Goal: Task Accomplishment & Management: Manage account settings

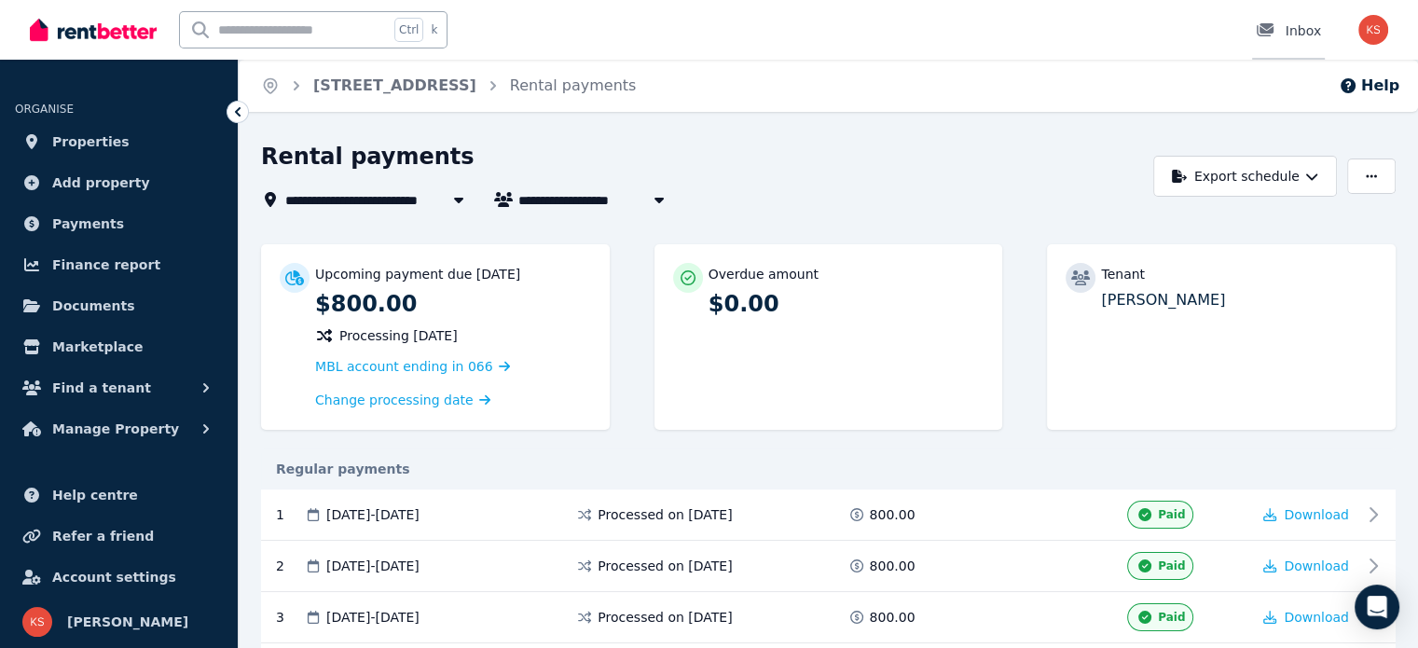
click at [1312, 40] on div "Inbox" at bounding box center [1287, 30] width 65 height 19
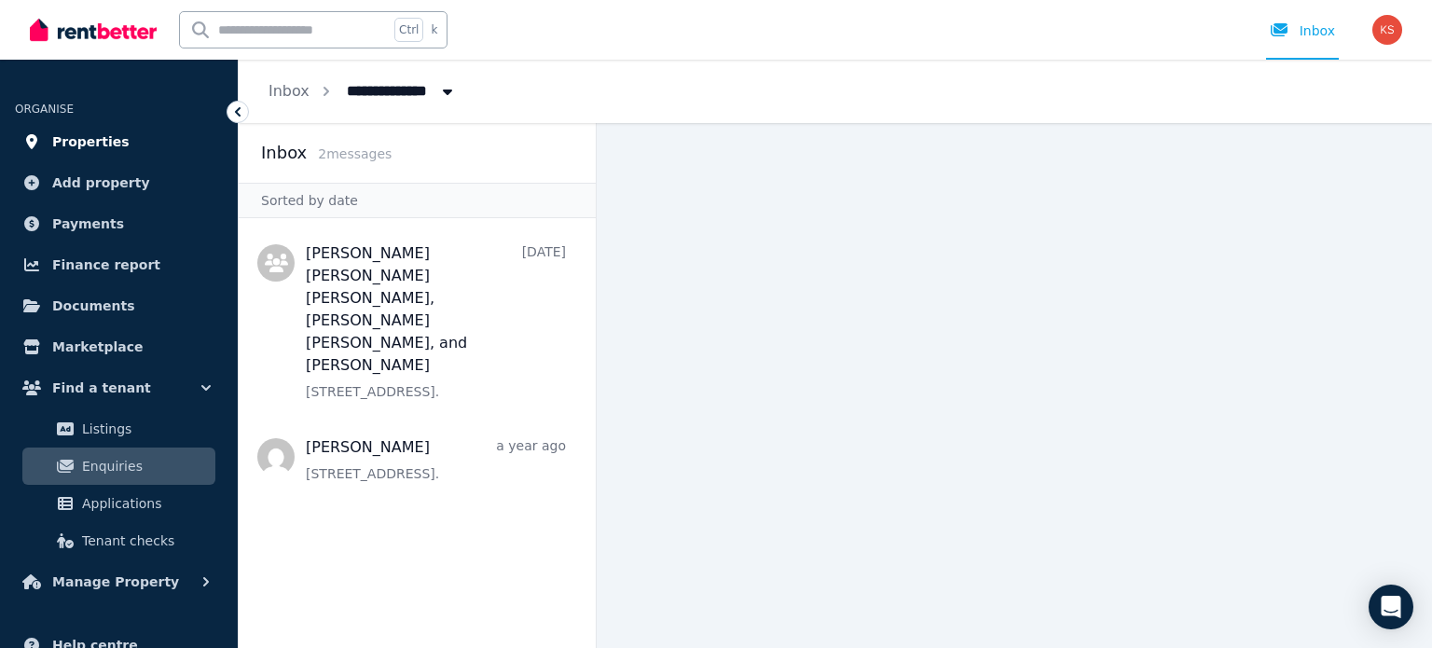
click at [88, 144] on span "Properties" at bounding box center [90, 141] width 77 height 22
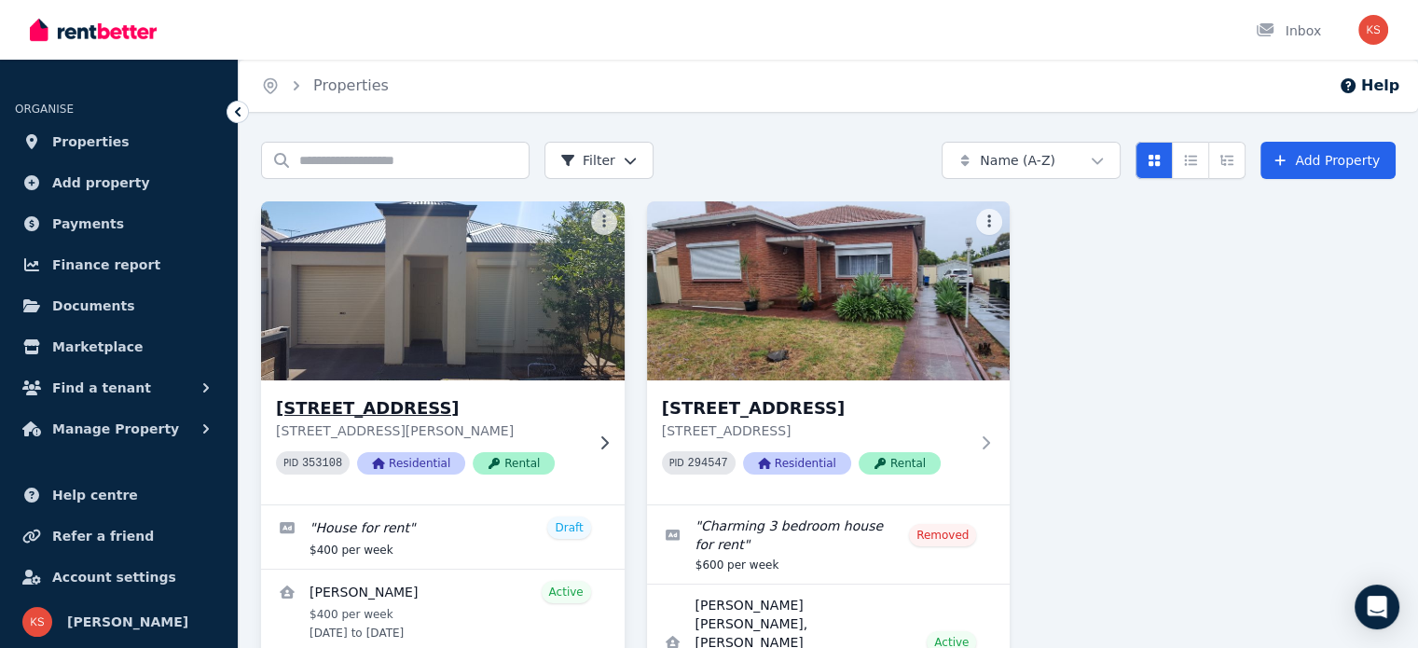
click at [458, 402] on h3 "[STREET_ADDRESS]" at bounding box center [430, 408] width 308 height 26
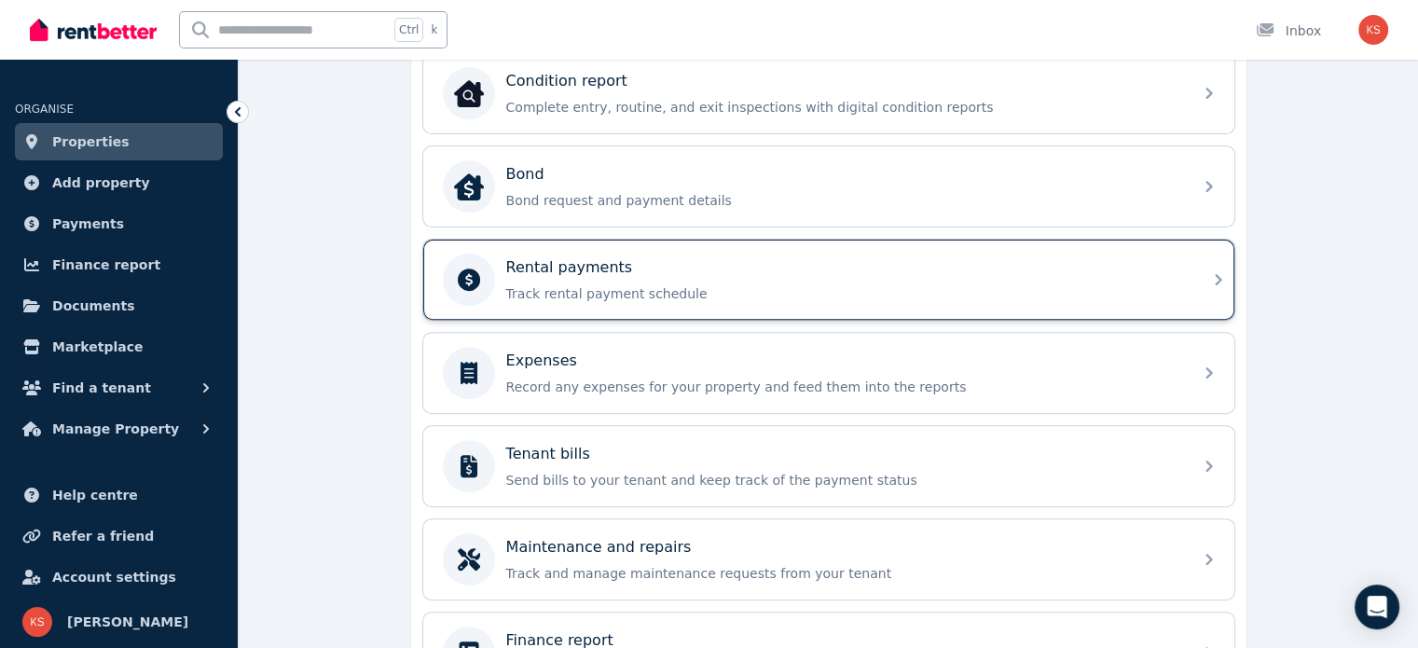
scroll to position [746, 0]
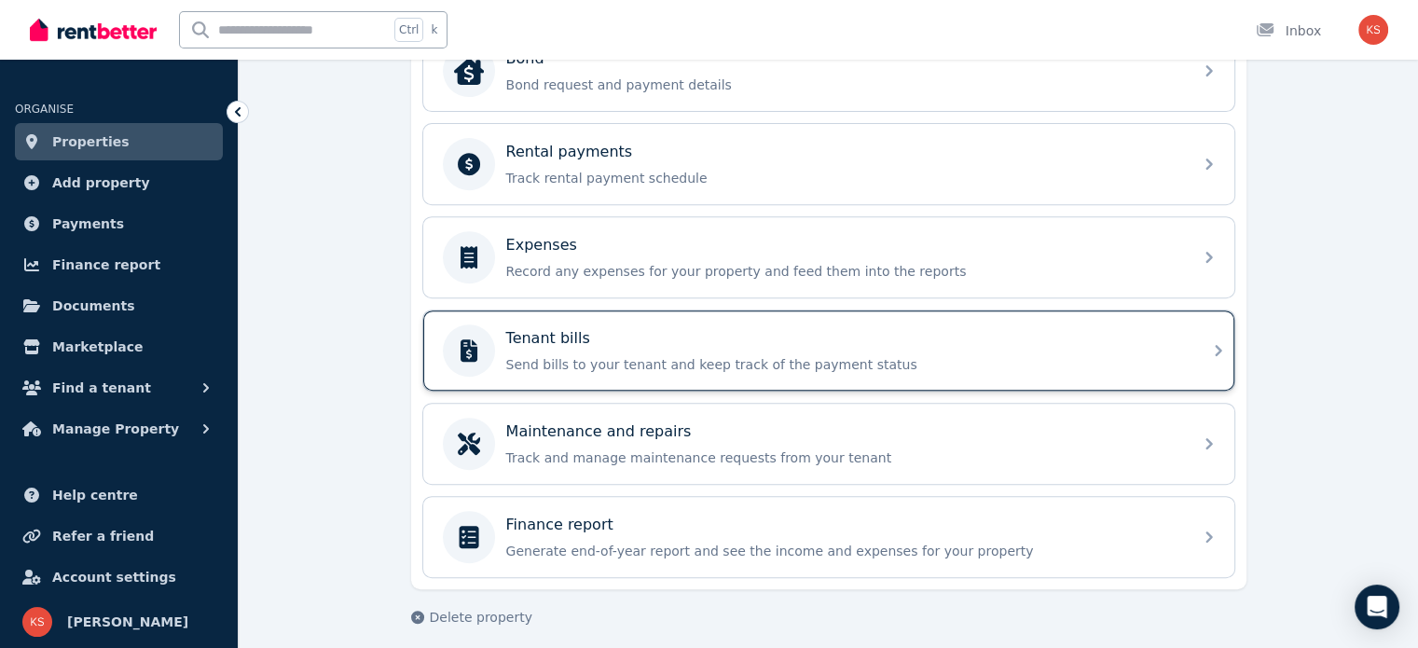
click at [647, 364] on p "Send bills to your tenant and keep track of the payment status" at bounding box center [843, 364] width 675 height 19
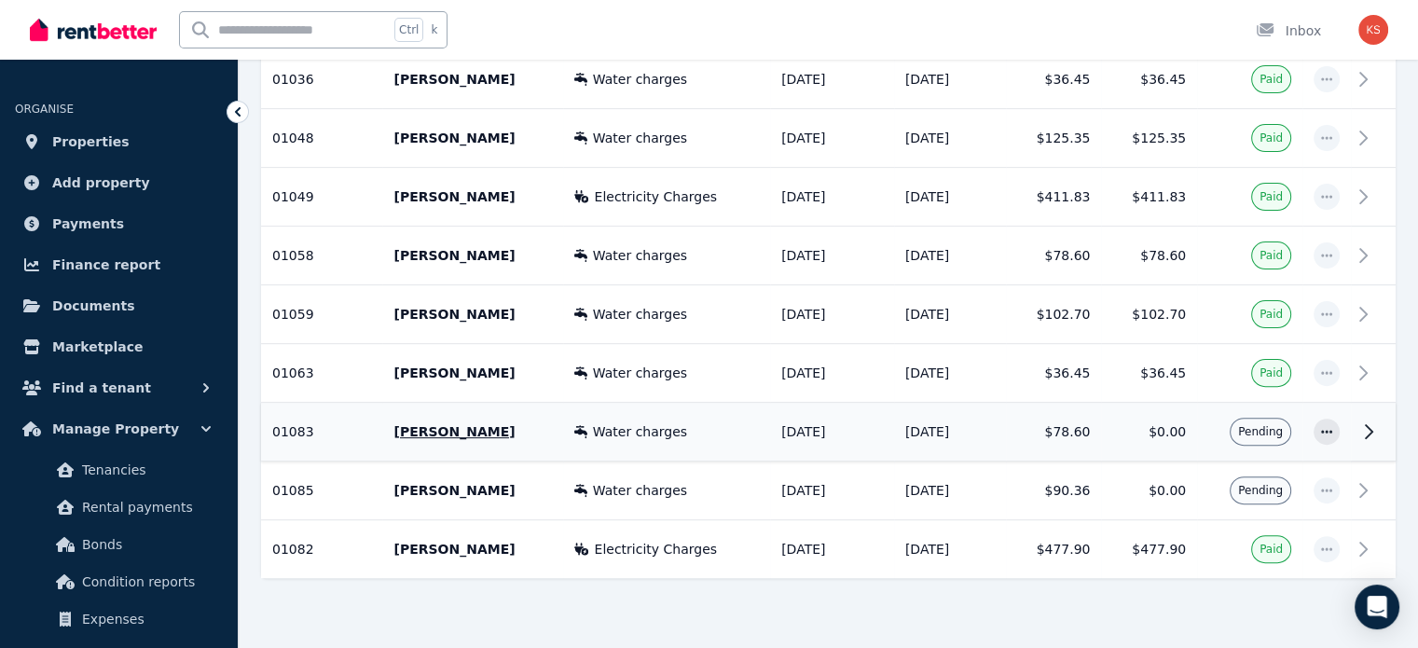
scroll to position [547, 0]
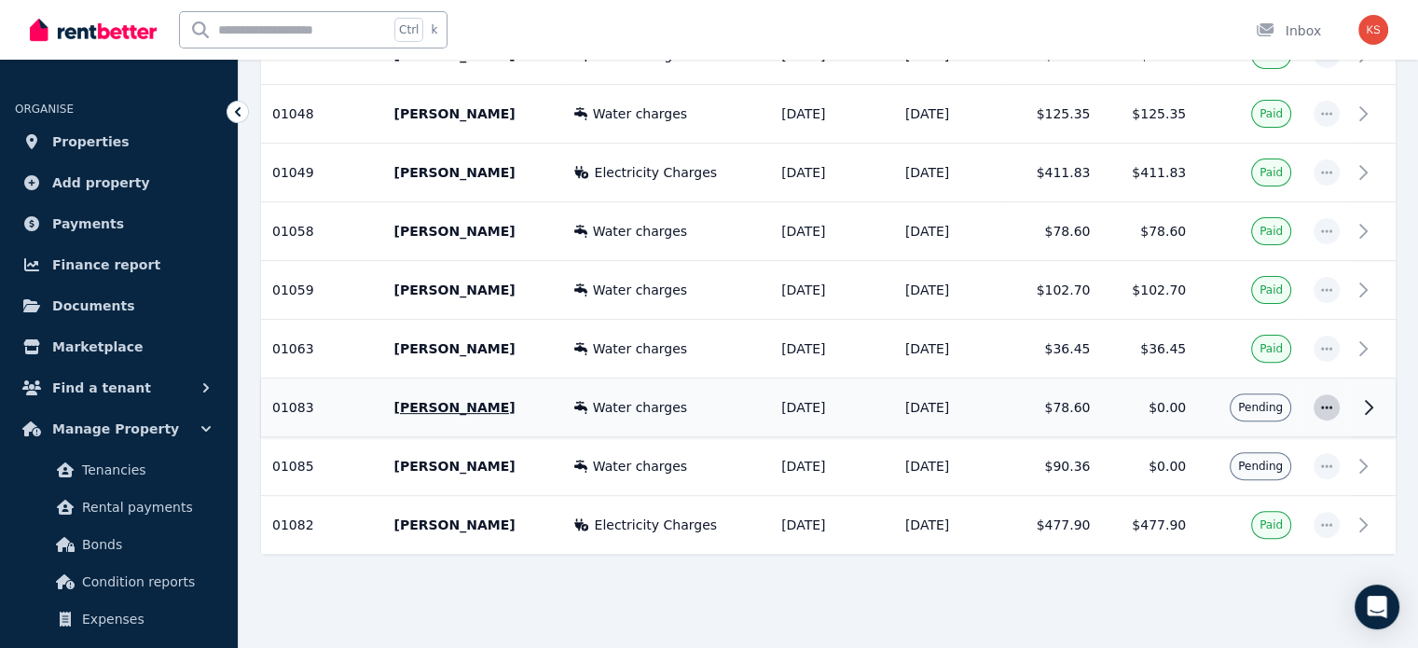
click at [1335, 402] on span "button" at bounding box center [1326, 407] width 26 height 26
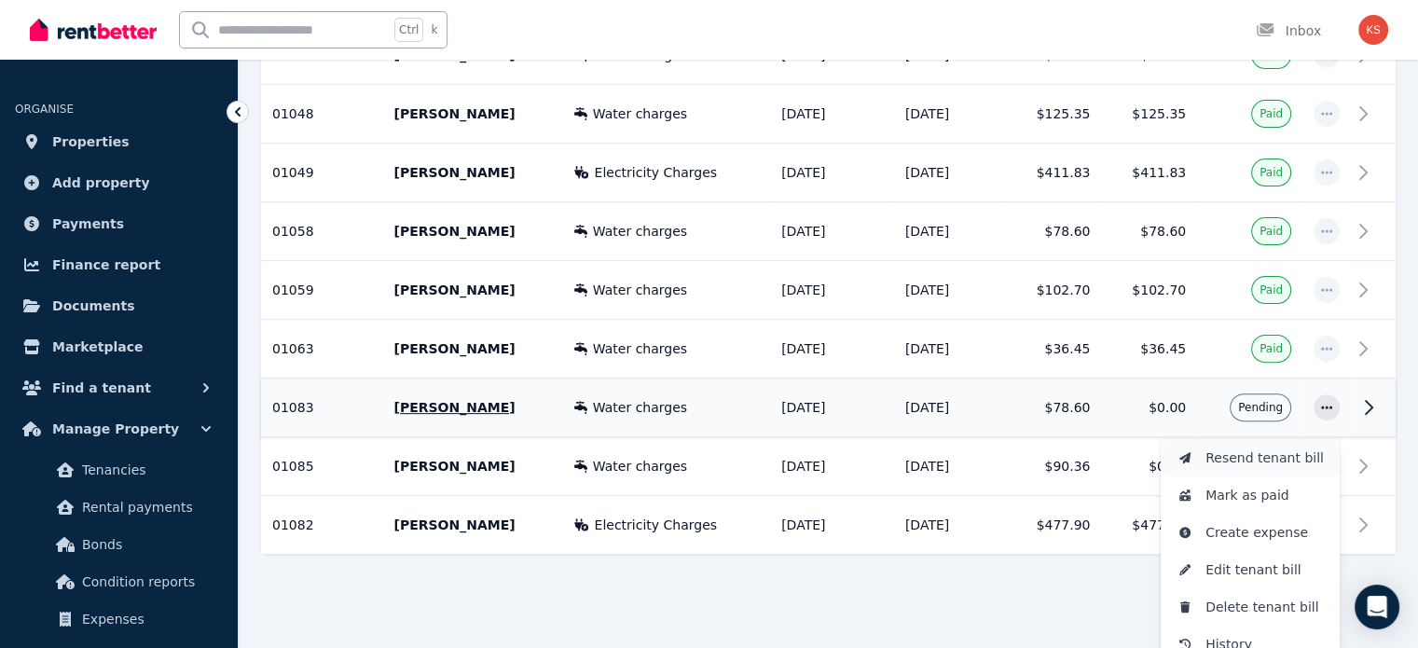
click at [1283, 447] on span "Resend tenant bill" at bounding box center [1264, 457] width 119 height 22
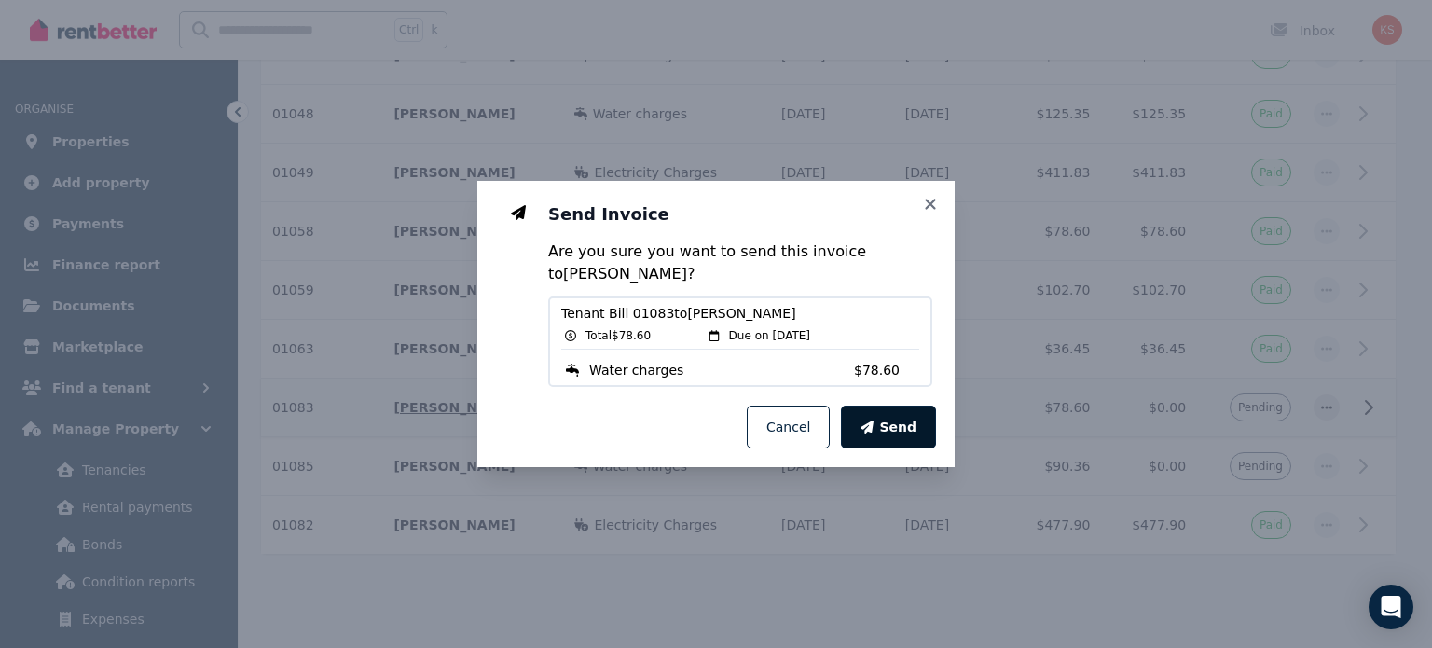
click at [905, 428] on span "Send" at bounding box center [897, 427] width 37 height 19
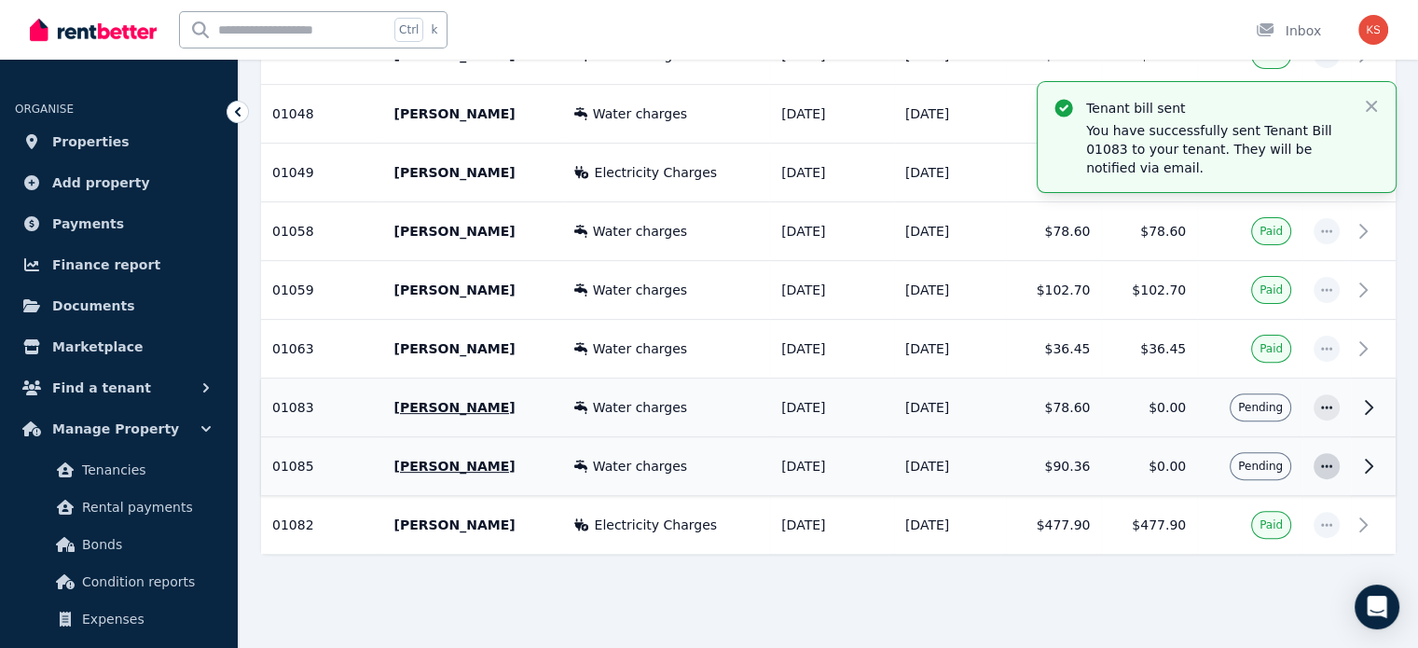
click at [1327, 464] on icon "button" at bounding box center [1326, 465] width 11 height 3
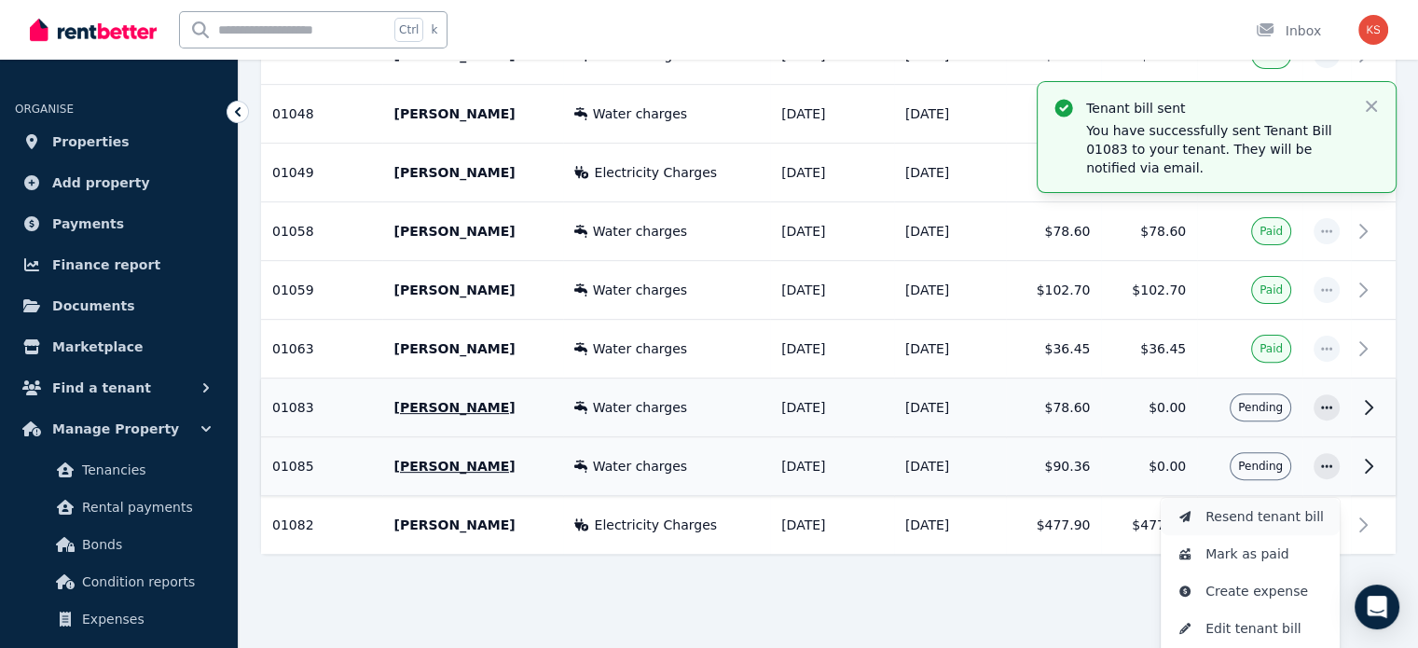
click at [1243, 510] on span "Resend tenant bill" at bounding box center [1264, 516] width 119 height 22
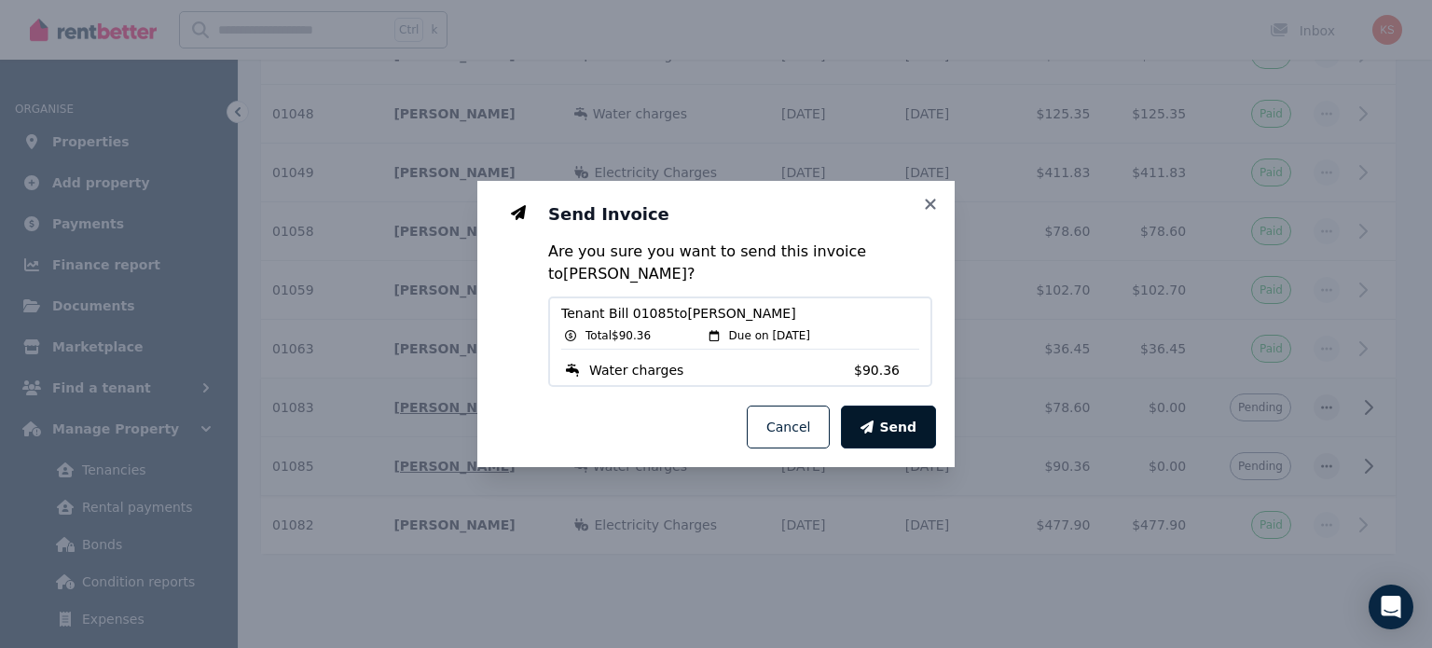
click at [916, 434] on button "Send" at bounding box center [888, 426] width 95 height 43
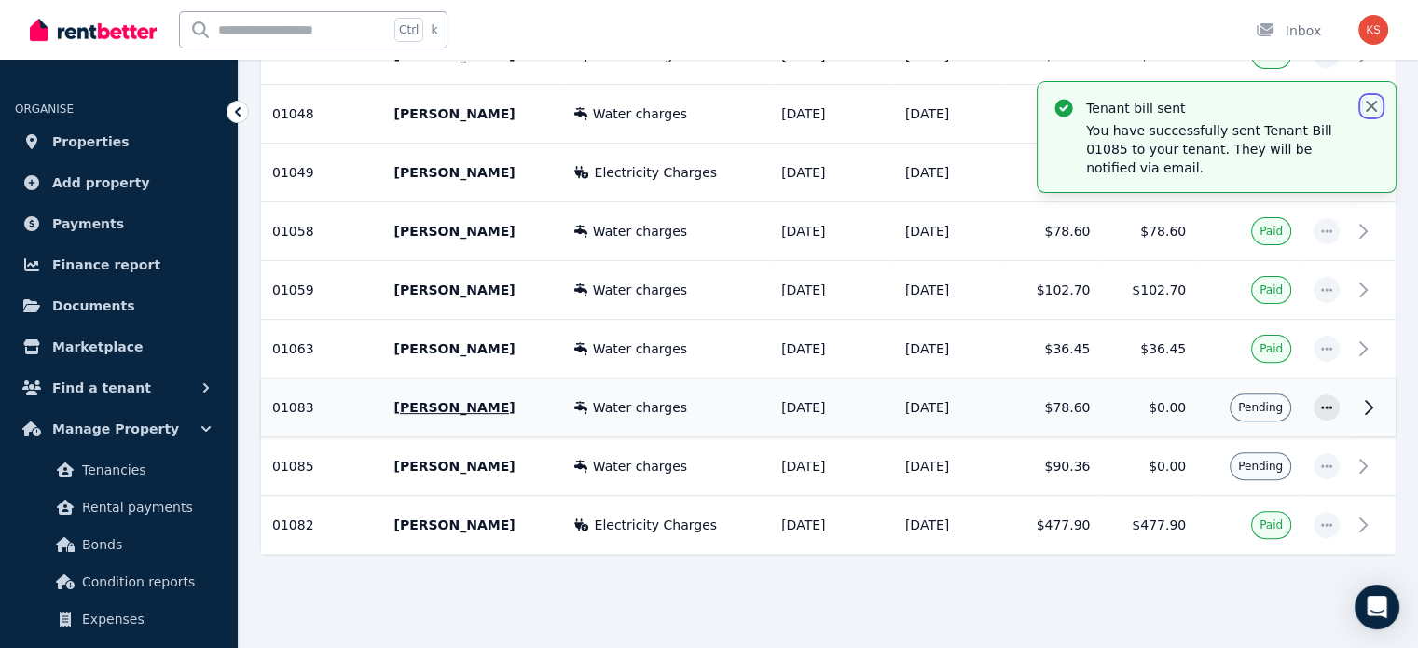
click at [1366, 102] on icon "button" at bounding box center [1370, 106] width 11 height 11
